Goal: Task Accomplishment & Management: Manage account settings

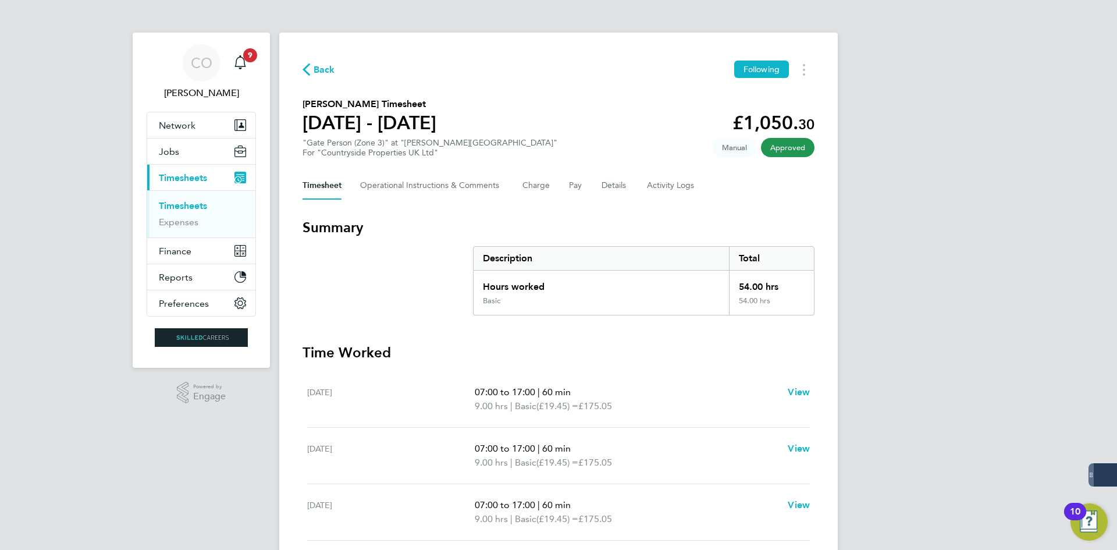
click at [321, 64] on span "Back" at bounding box center [325, 70] width 22 height 14
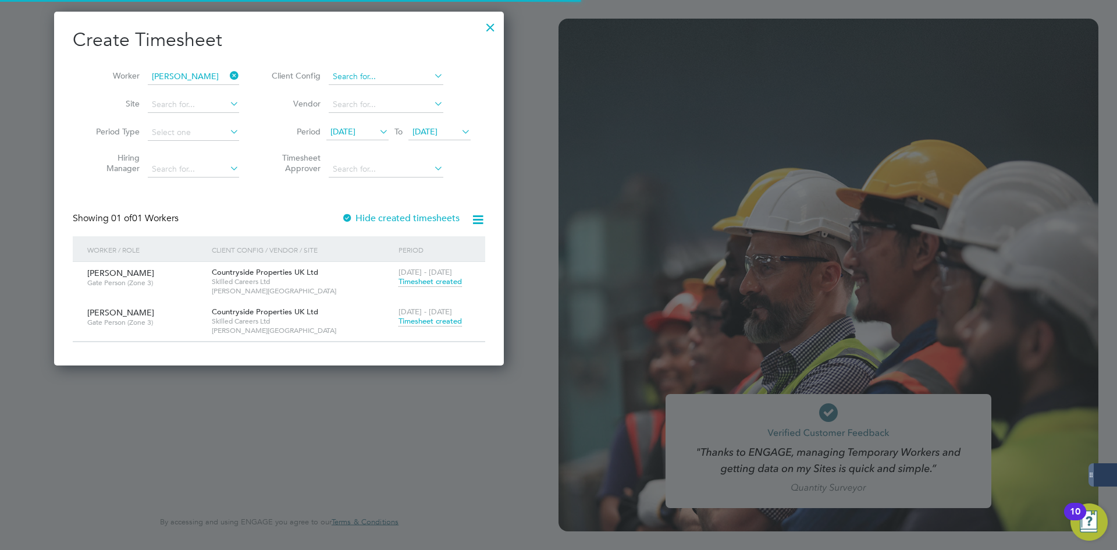
scroll to position [6, 6]
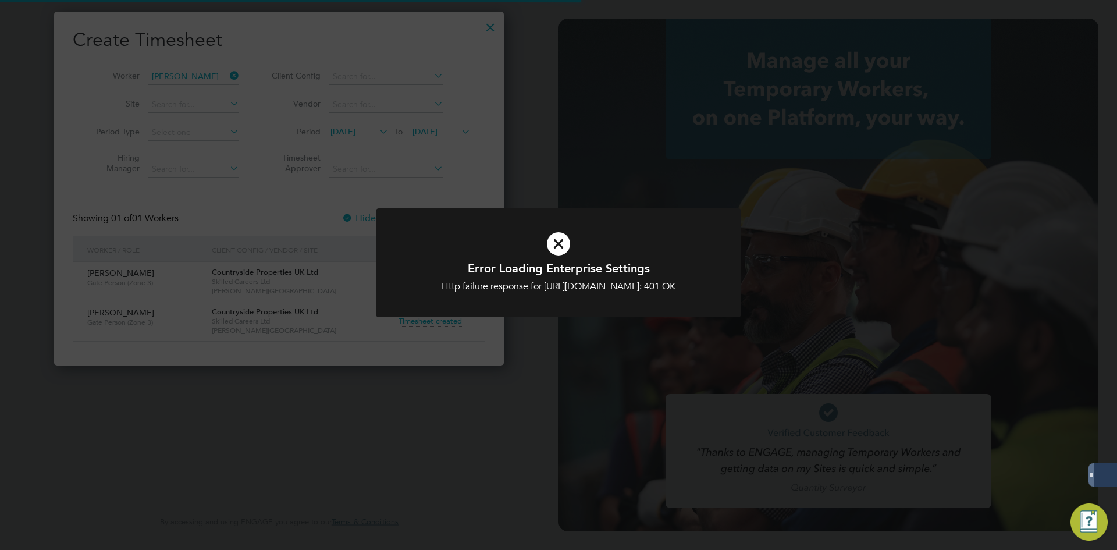
type input "codonovan@skilledcareers.co.uk"
click at [536, 196] on div "Error Loading Enterprise Settings Http failure response for https://skilledcare…" at bounding box center [558, 275] width 1117 height 550
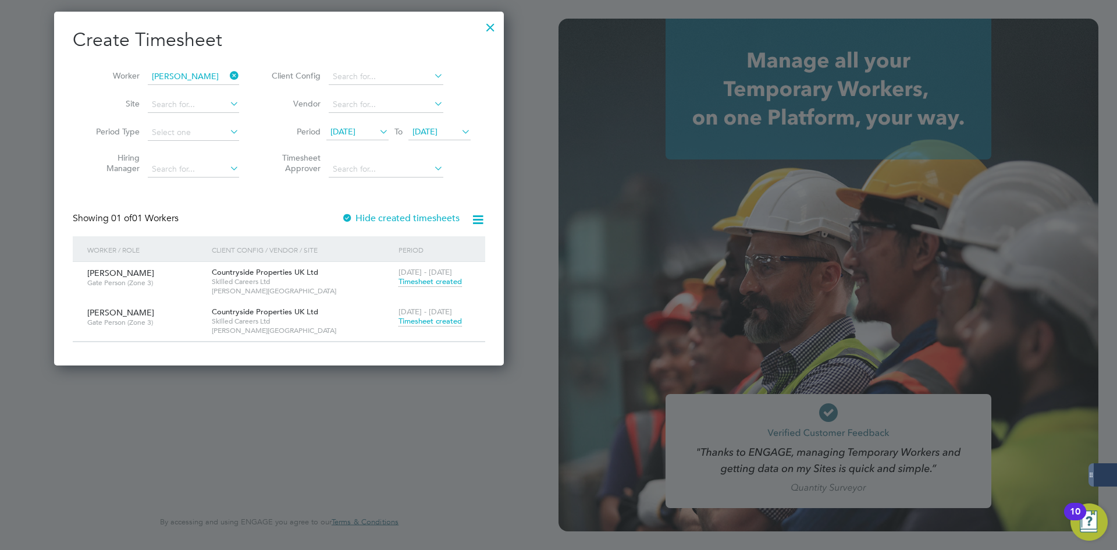
click at [228, 73] on icon at bounding box center [228, 76] width 0 height 16
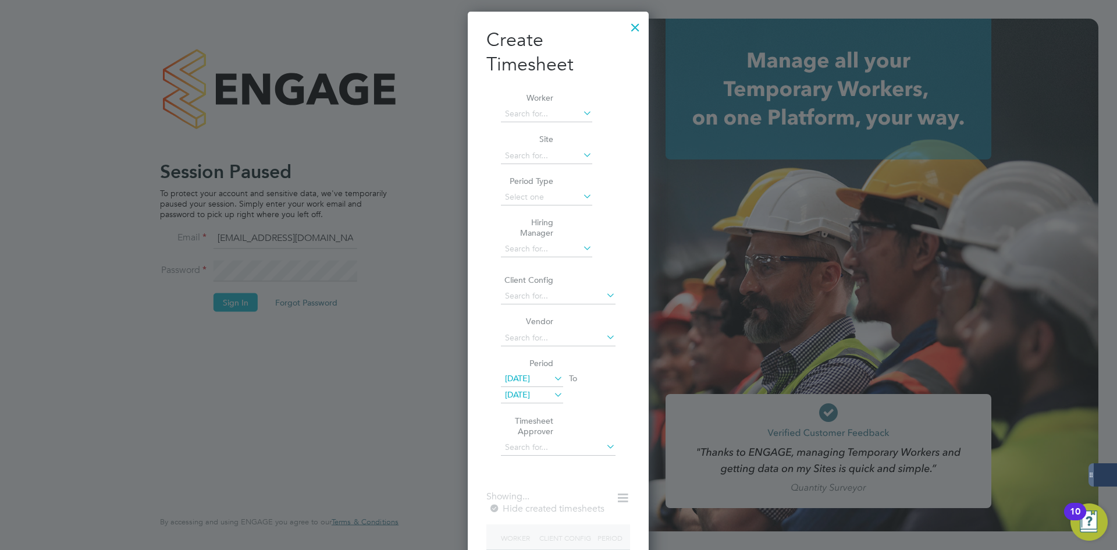
scroll to position [617, 182]
click at [630, 32] on div at bounding box center [635, 24] width 21 height 21
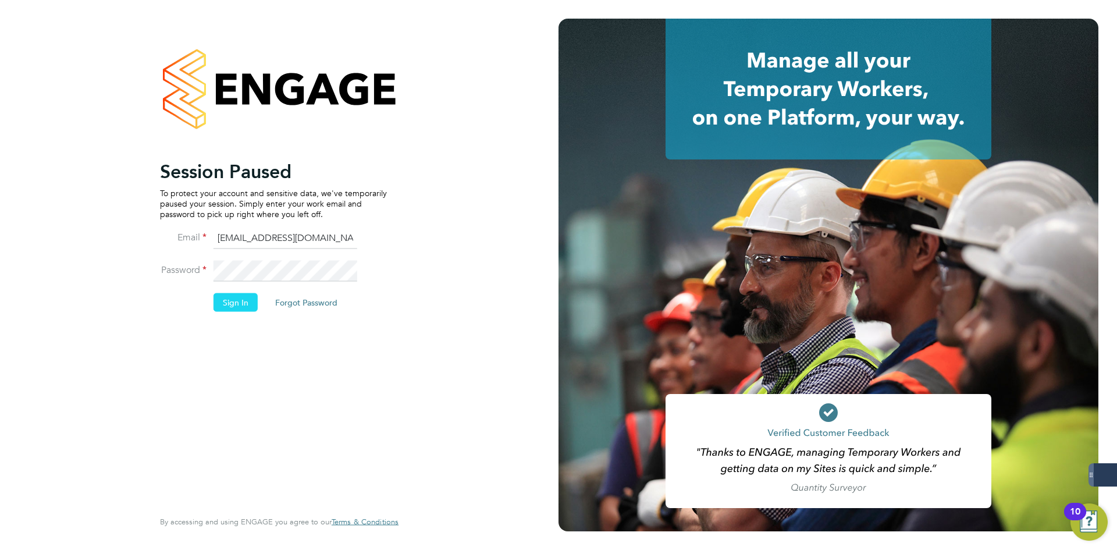
click at [243, 303] on button "Sign In" at bounding box center [236, 302] width 44 height 19
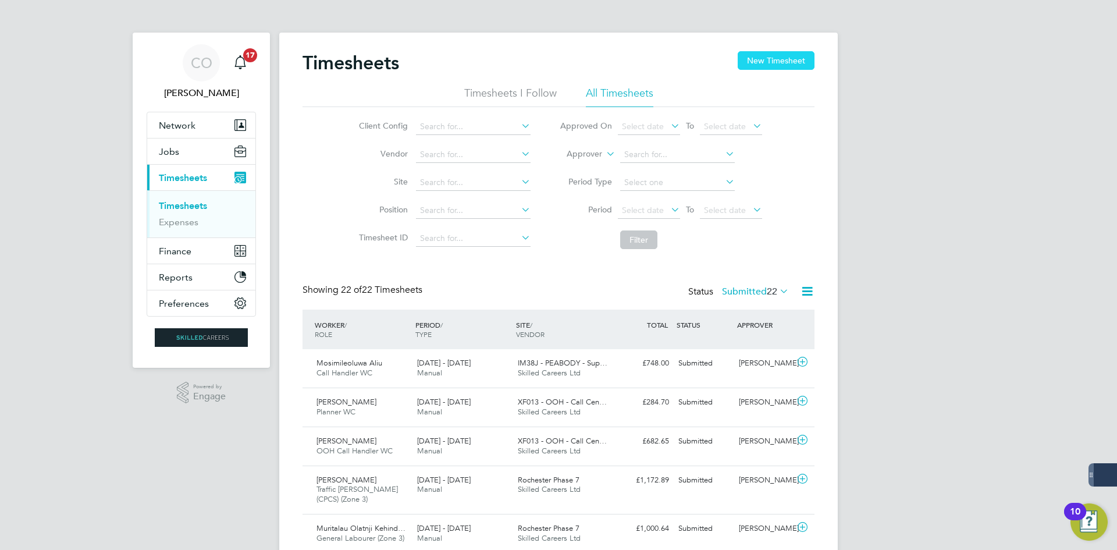
click at [763, 68] on button "New Timesheet" at bounding box center [776, 60] width 77 height 19
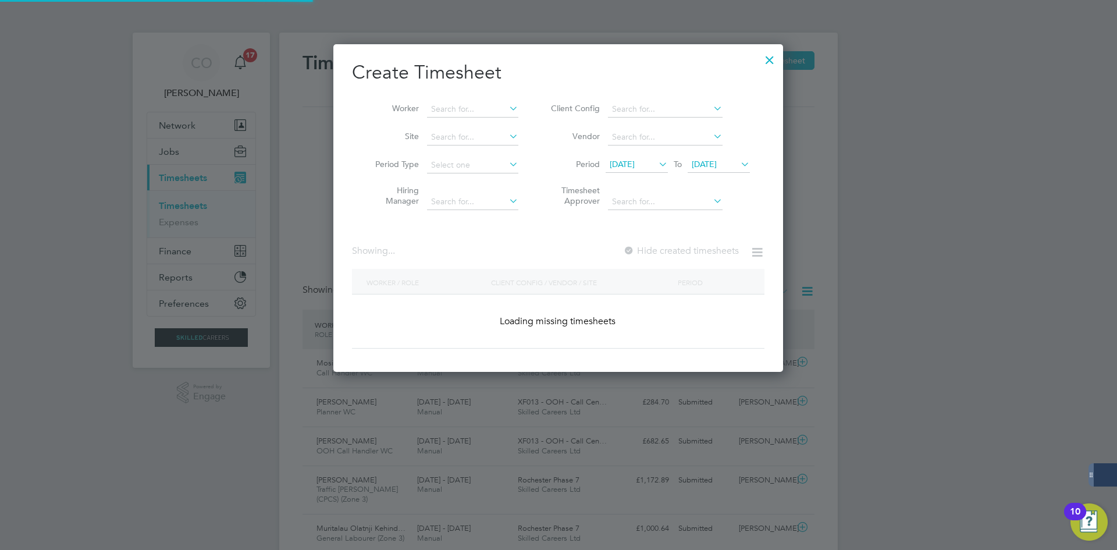
scroll to position [1889, 450]
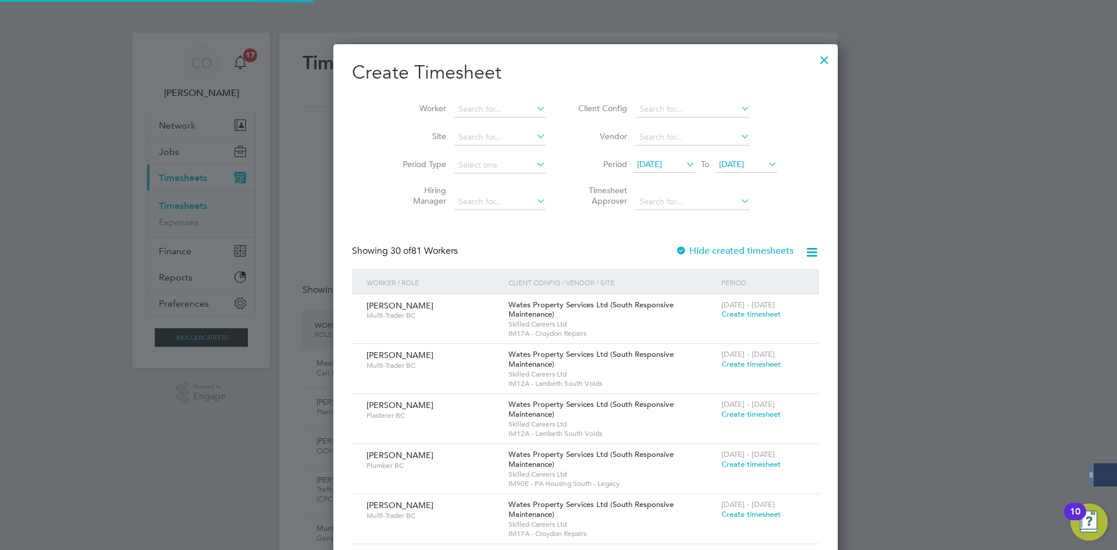
click at [466, 96] on li "Worker" at bounding box center [469, 109] width 181 height 28
click at [468, 106] on input at bounding box center [500, 109] width 91 height 16
click at [473, 118] on li "Muritala u [GEOGRAPHIC_DATA] [PERSON_NAME]" at bounding box center [497, 125] width 141 height 16
type input "Muritalau Olatnji [PERSON_NAME]"
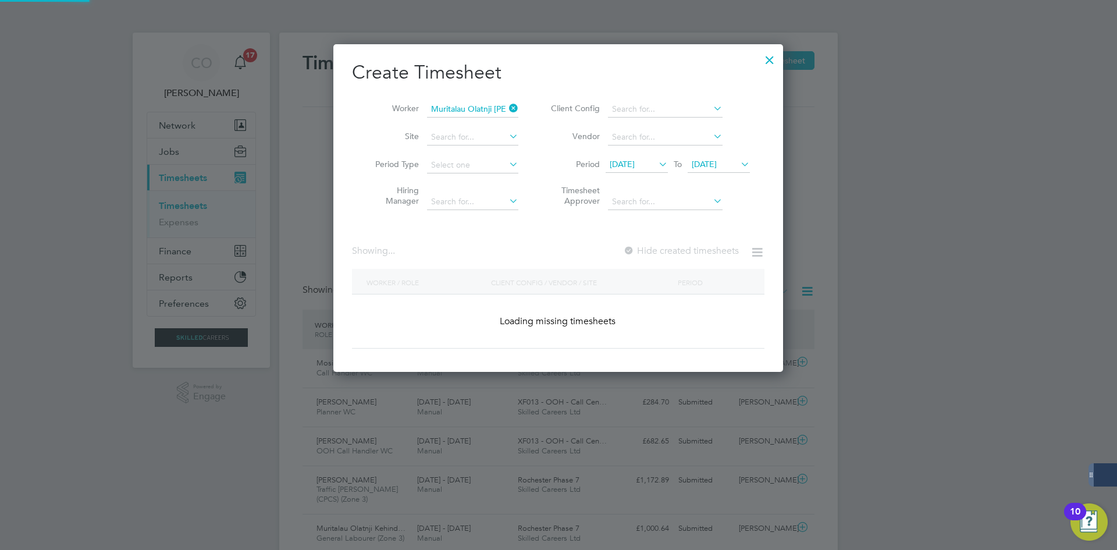
scroll to position [328, 450]
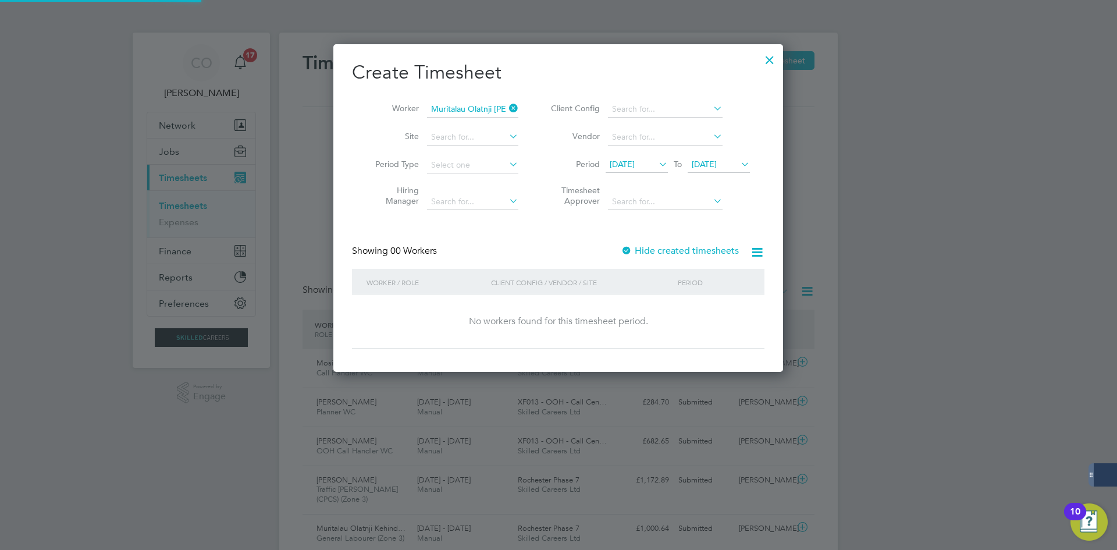
click at [654, 246] on label "Hide created timesheets" at bounding box center [680, 251] width 118 height 12
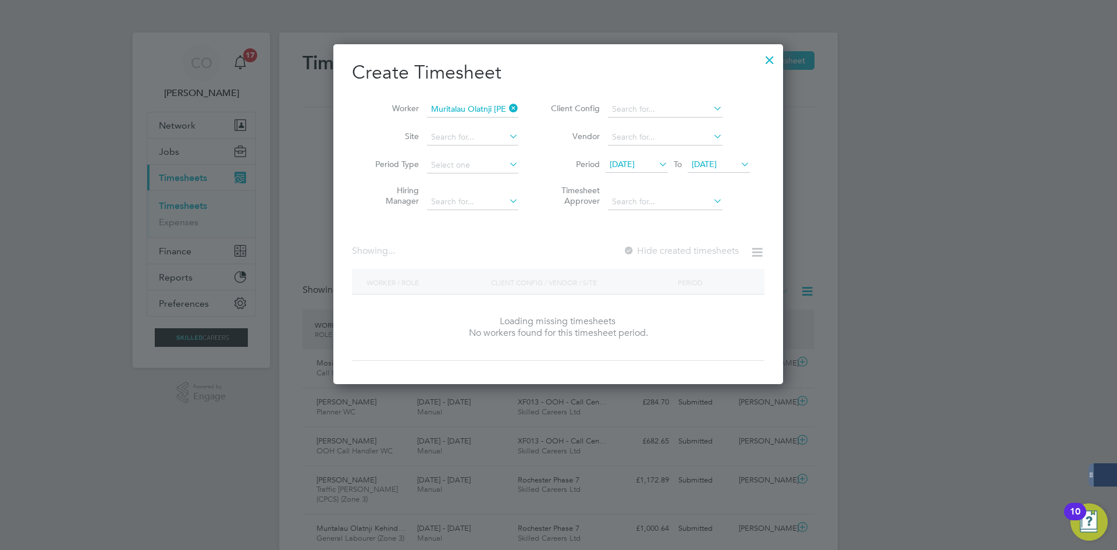
scroll to position [374, 452]
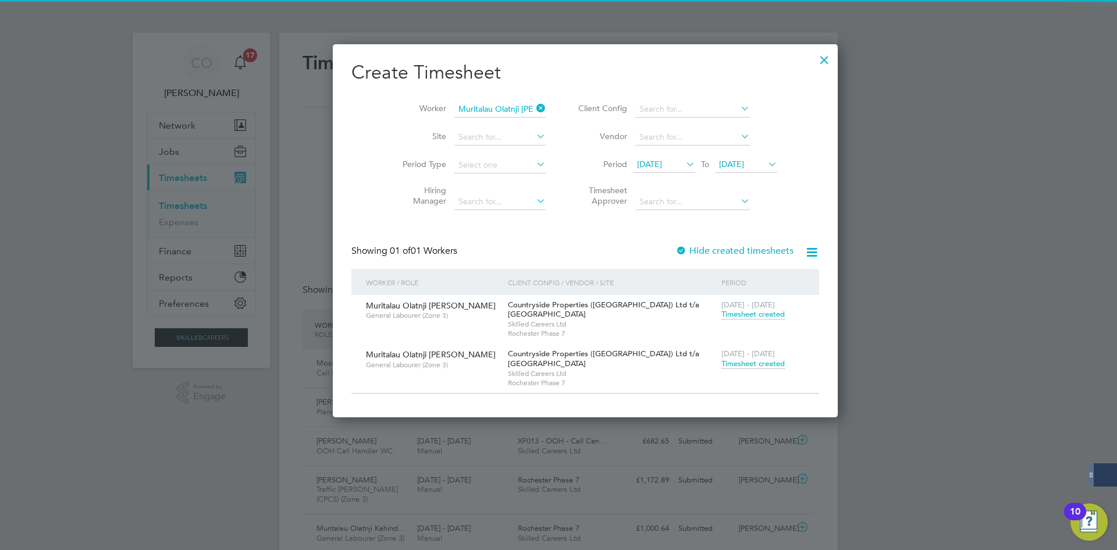
click at [722, 361] on span "Timesheet created" at bounding box center [753, 364] width 63 height 10
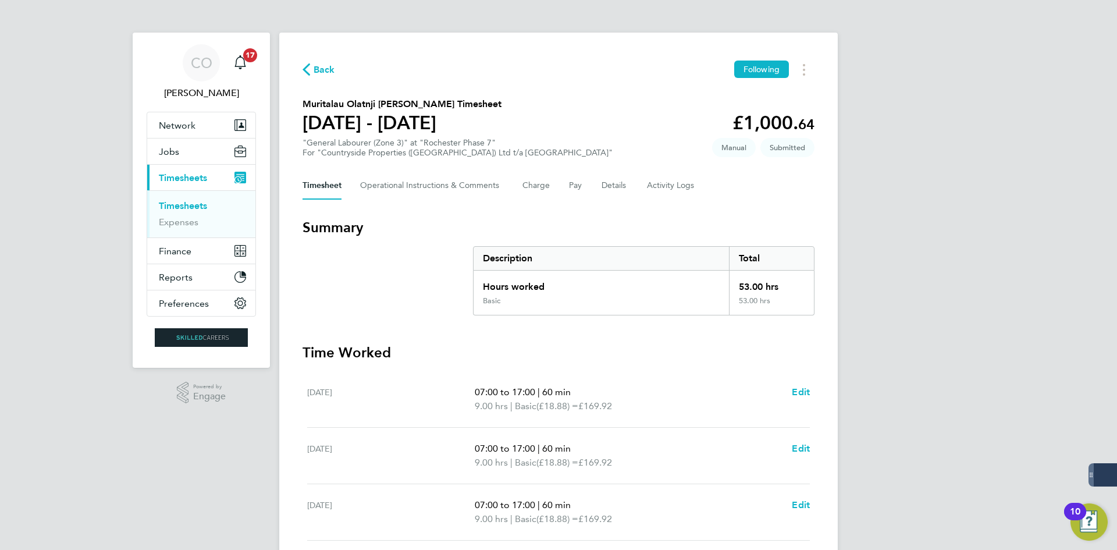
click at [552, 187] on div "Timesheet Operational Instructions & Comments Charge Pay Details Activity Logs" at bounding box center [559, 186] width 512 height 28
click at [570, 185] on button "Pay" at bounding box center [576, 186] width 14 height 28
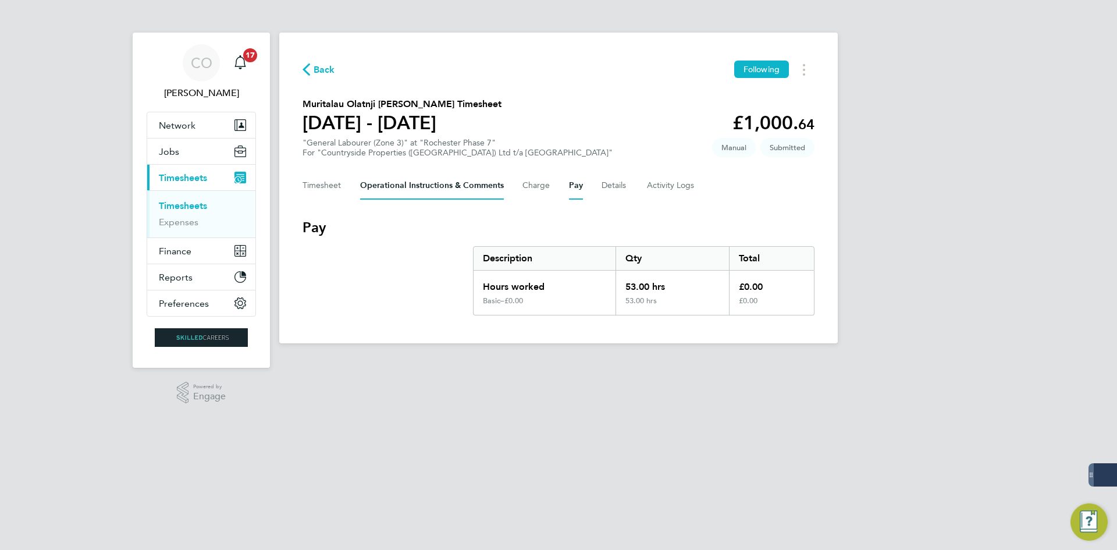
click at [480, 181] on Comments-tab "Operational Instructions & Comments" at bounding box center [432, 186] width 144 height 28
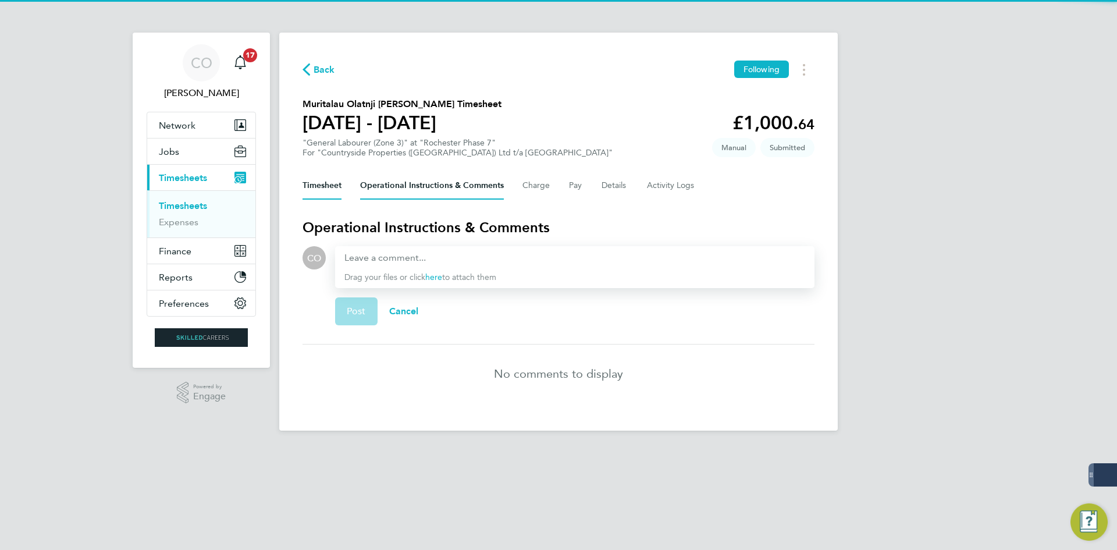
click at [332, 181] on button "Timesheet" at bounding box center [322, 186] width 39 height 28
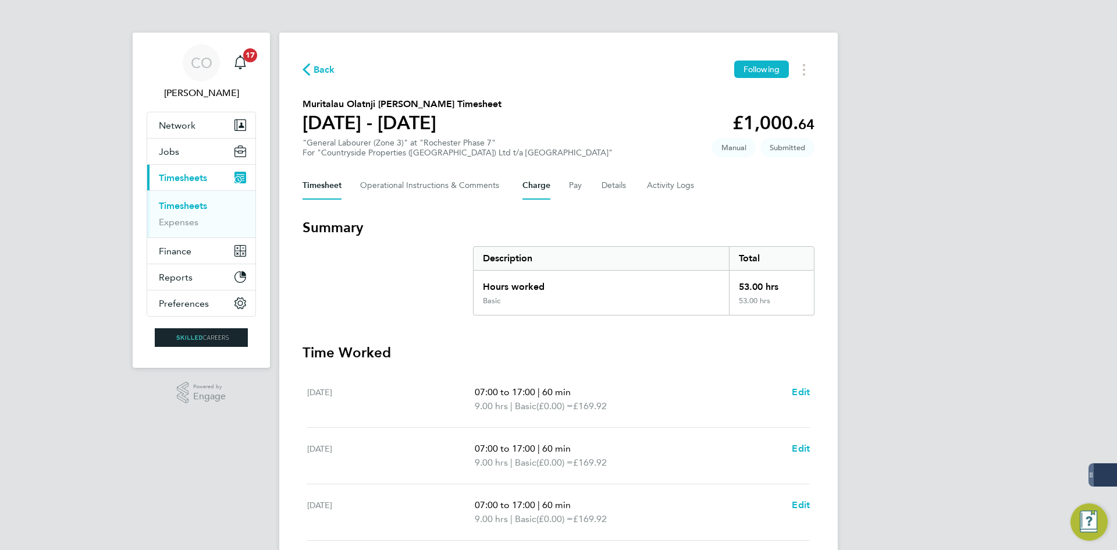
click at [545, 182] on button "Charge" at bounding box center [537, 186] width 28 height 28
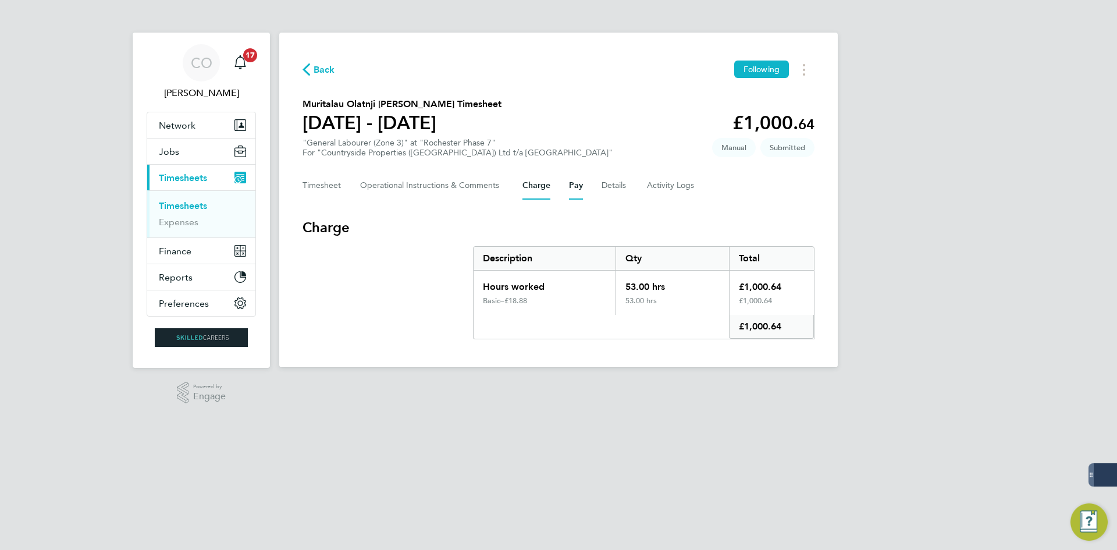
click at [569, 183] on button "Pay" at bounding box center [576, 186] width 14 height 28
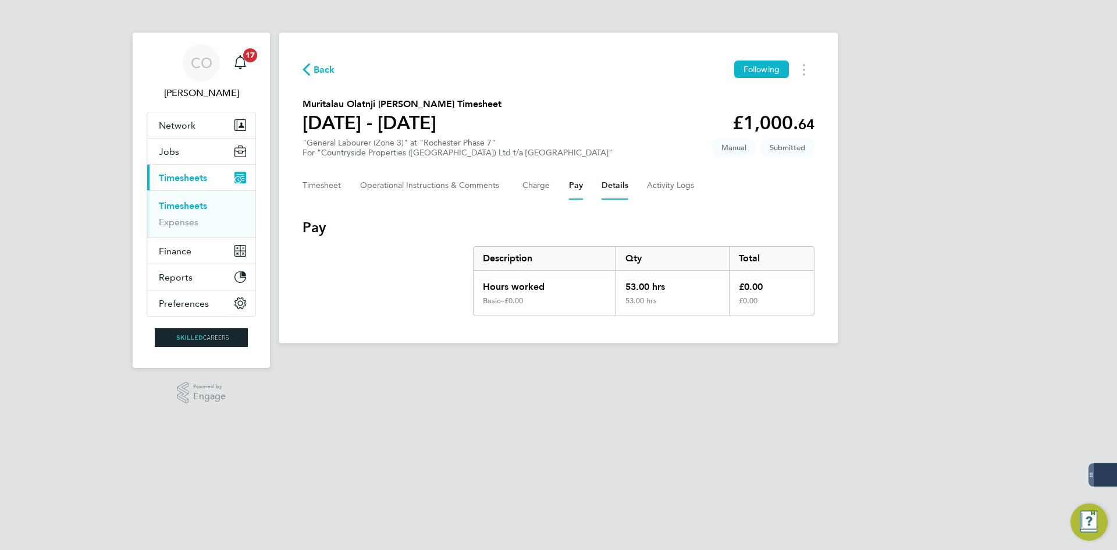
click at [613, 183] on button "Details" at bounding box center [615, 186] width 27 height 28
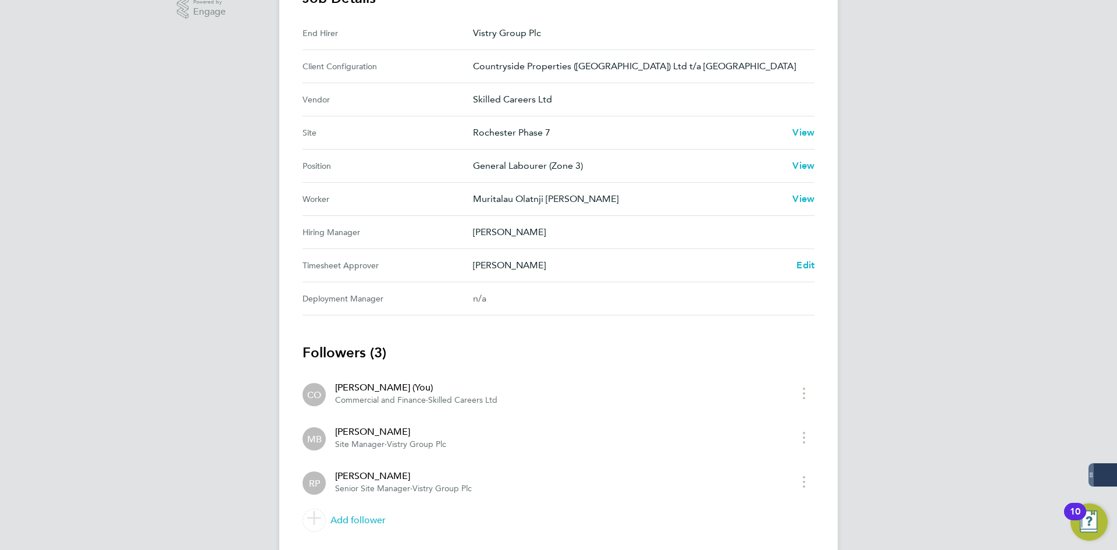
scroll to position [418, 0]
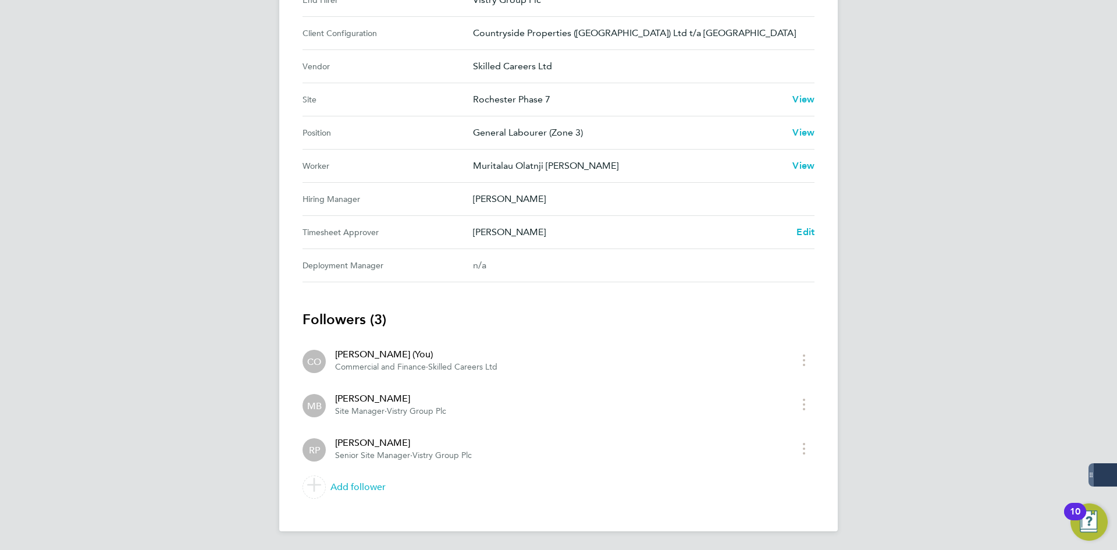
drag, startPoint x: 500, startPoint y: 227, endPoint x: 459, endPoint y: 205, distance: 46.9
click at [459, 183] on section "Job Details End Hirer Vistry Group Plc Client Configuration Countryside Propert…" at bounding box center [559, 119] width 512 height 326
click at [478, 228] on p "[PERSON_NAME]" at bounding box center [630, 232] width 314 height 14
drag, startPoint x: 497, startPoint y: 262, endPoint x: 343, endPoint y: 222, distance: 159.4
click at [290, 192] on div "Back Following Muritalau Olatnji [PERSON_NAME] Timesheet [DATE] - [DATE] £1,000…" at bounding box center [558, 73] width 559 height 917
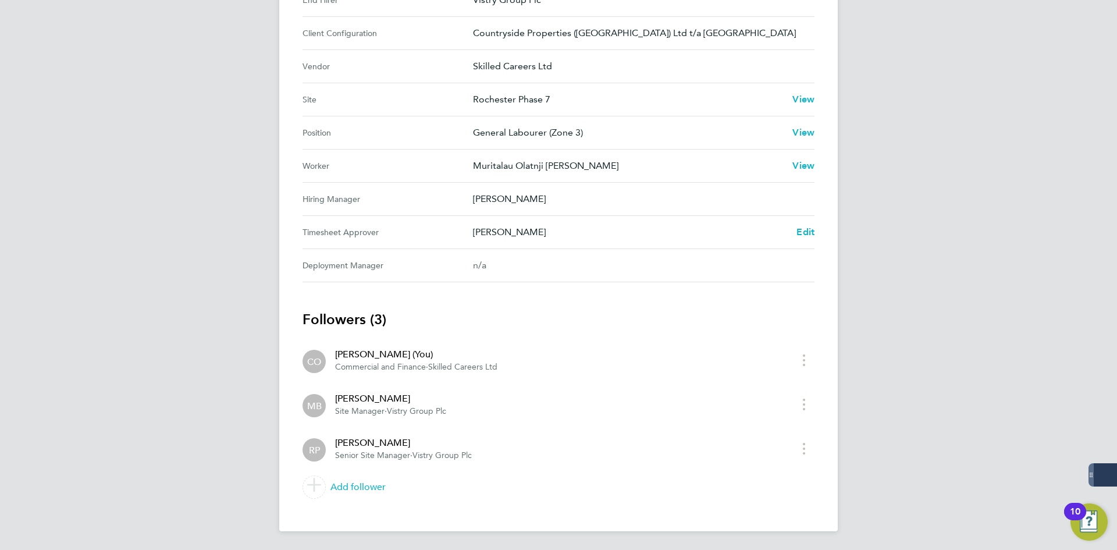
click at [343, 222] on Approver "Timesheet Approver [PERSON_NAME] Edit" at bounding box center [559, 232] width 512 height 33
